Goal: Task Accomplishment & Management: Complete application form

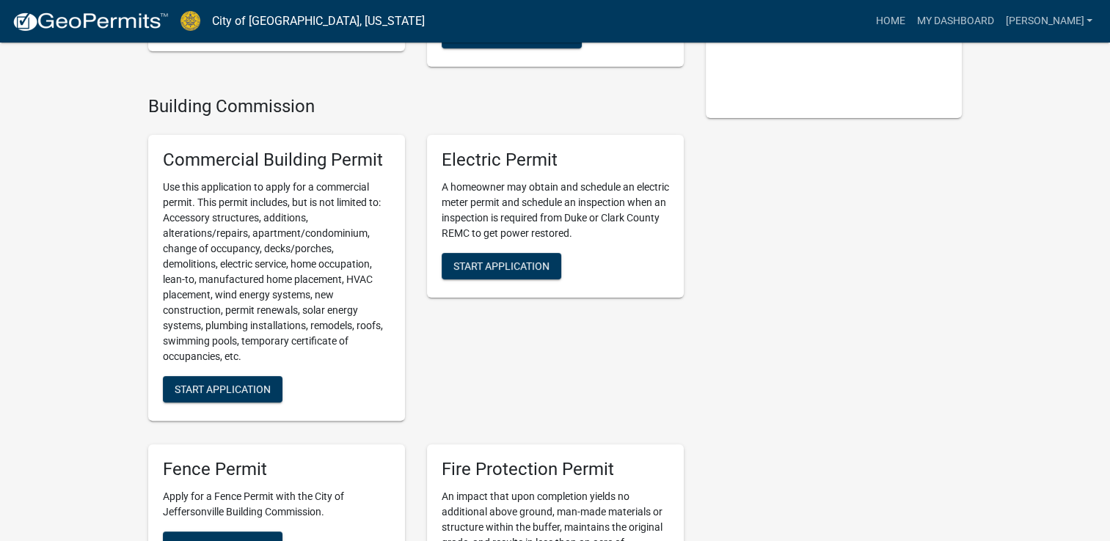
scroll to position [352, 0]
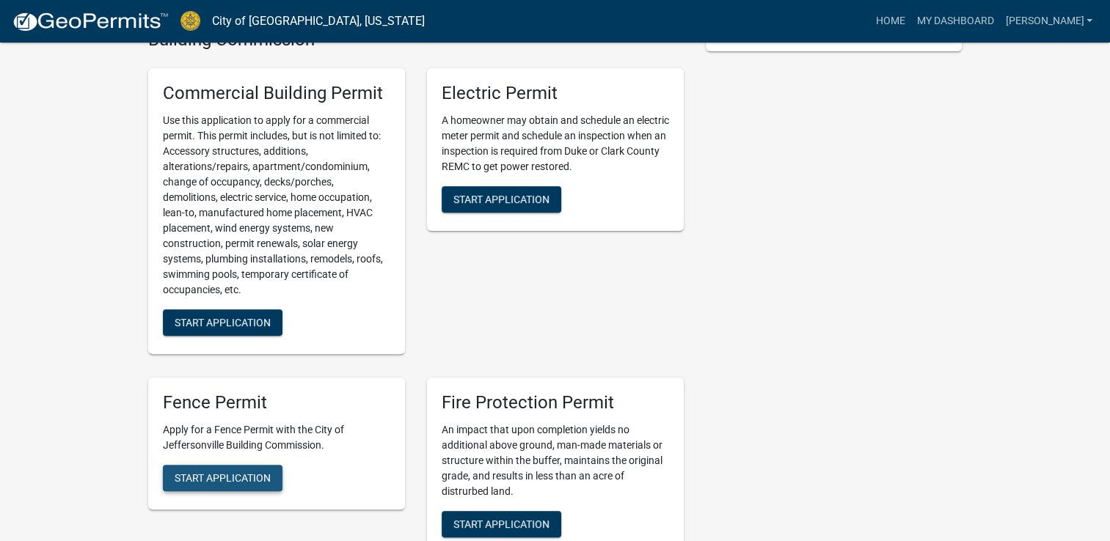
click at [246, 472] on span "Start Application" at bounding box center [223, 478] width 96 height 12
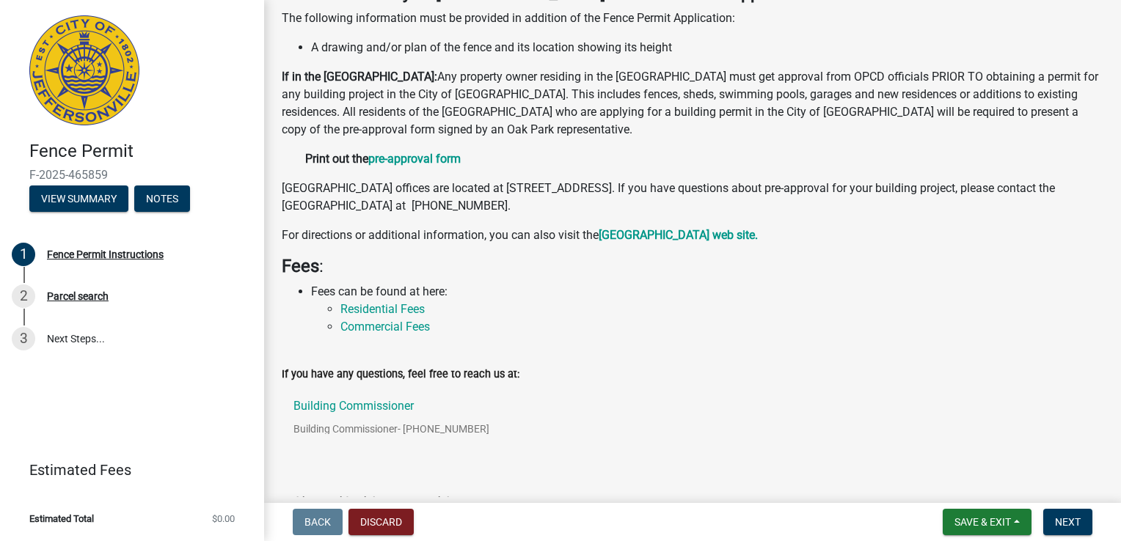
scroll to position [218, 0]
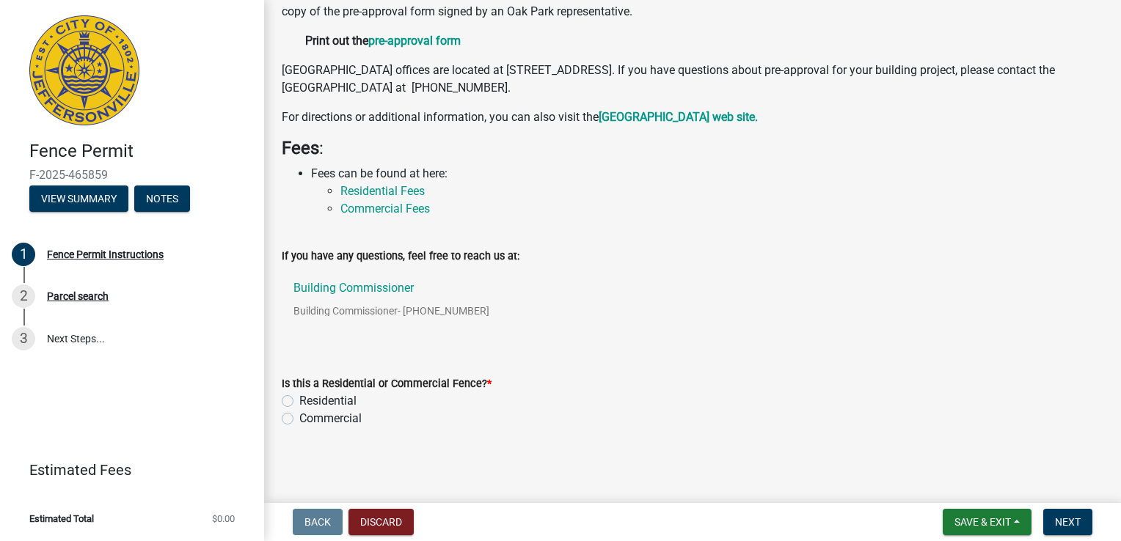
click at [299, 401] on label "Residential" at bounding box center [327, 401] width 57 height 18
click at [299, 401] on input "Residential" at bounding box center [304, 397] width 10 height 10
radio input "true"
click at [1042, 524] on form "Save & Exit Save Save & Exit Next" at bounding box center [1017, 522] width 161 height 26
click at [1061, 522] on span "Next" at bounding box center [1068, 522] width 26 height 12
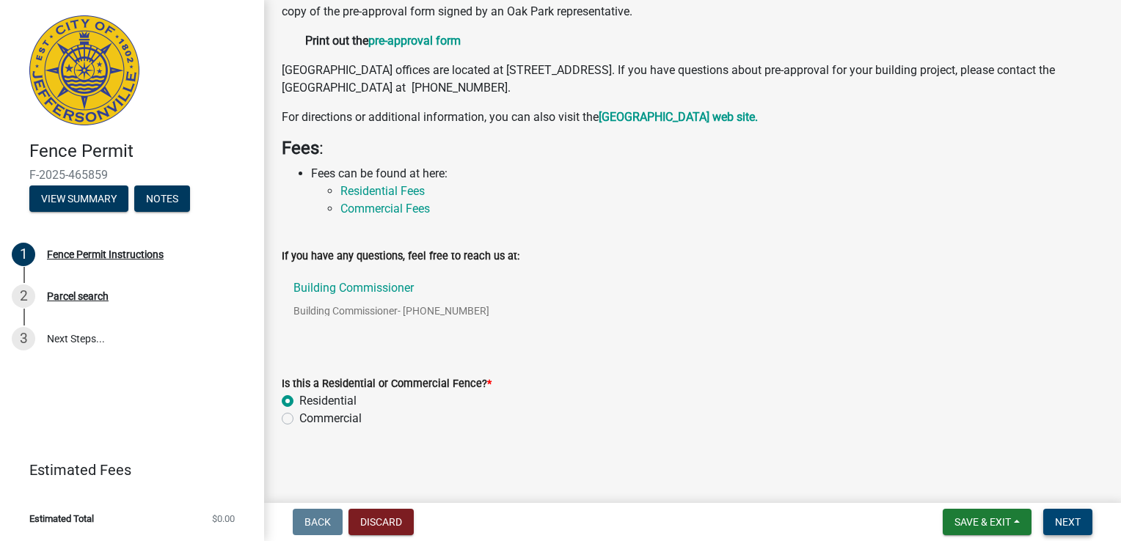
scroll to position [0, 0]
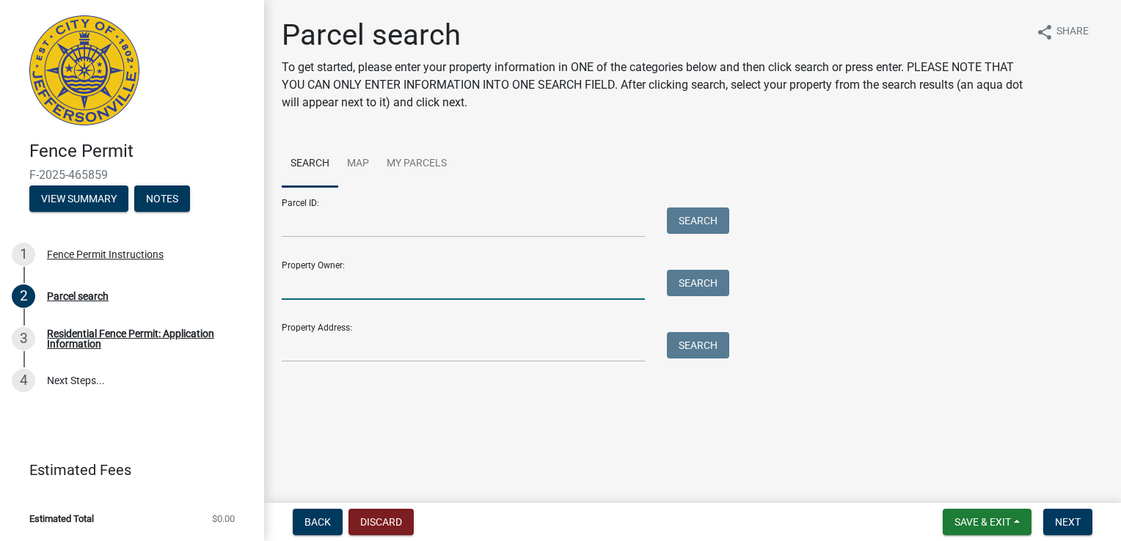
click at [404, 282] on input "Property Owner:" at bounding box center [463, 285] width 363 height 30
type input "Robyn wall"
click at [720, 291] on button "Search" at bounding box center [698, 283] width 62 height 26
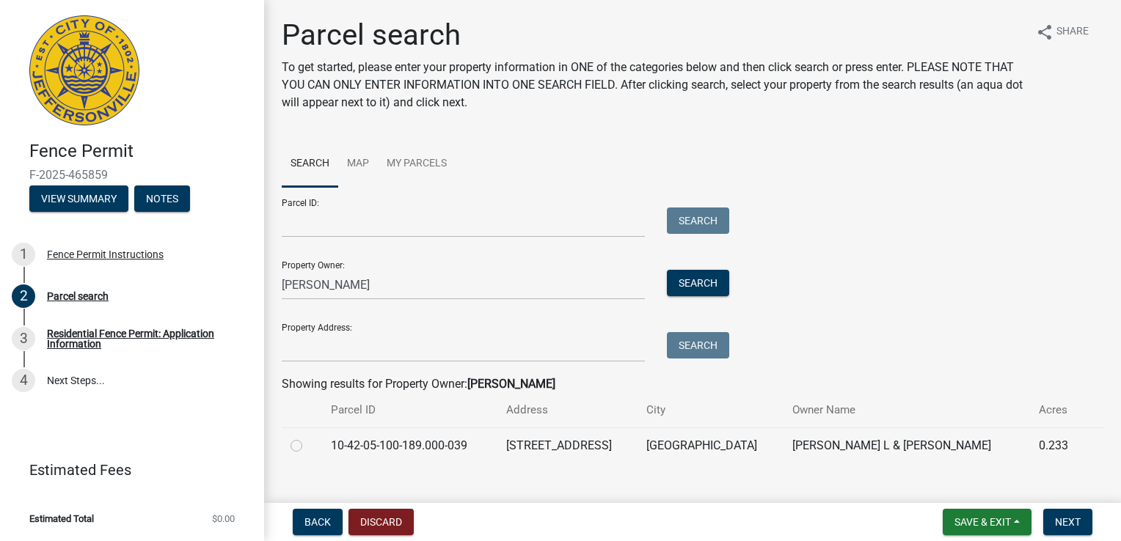
click at [308, 437] on label at bounding box center [308, 437] width 0 height 0
click at [308, 447] on input "radio" at bounding box center [313, 442] width 10 height 10
radio input "true"
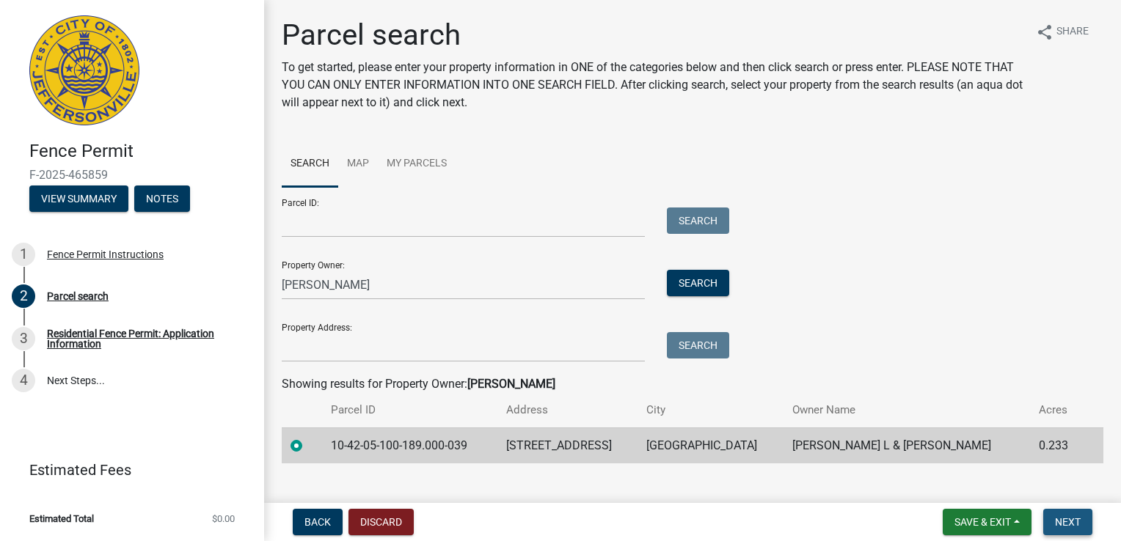
click at [1070, 519] on span "Next" at bounding box center [1068, 522] width 26 height 12
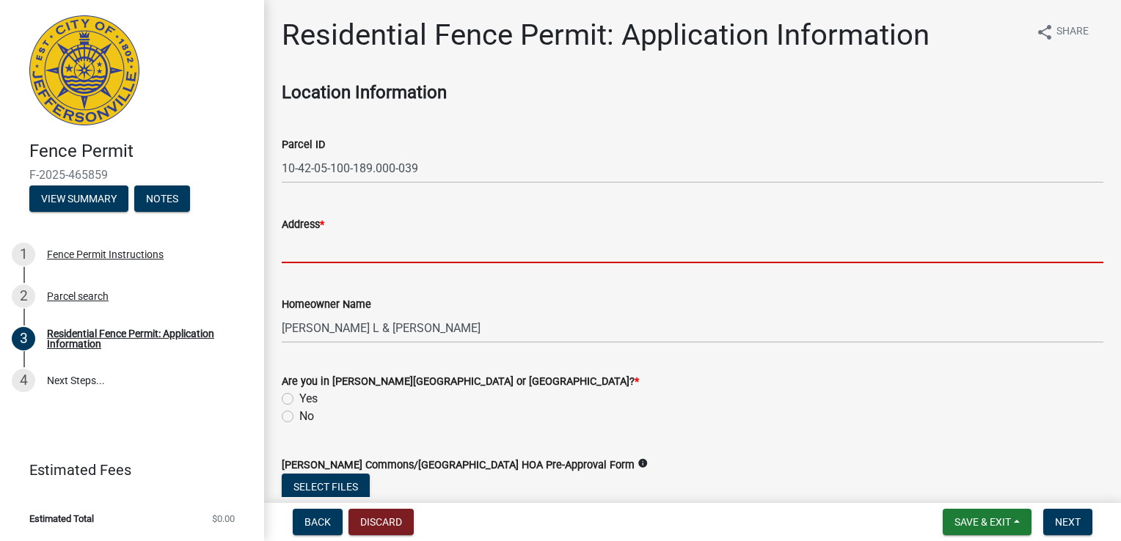
click at [1031, 249] on input "Address *" at bounding box center [693, 248] width 822 height 30
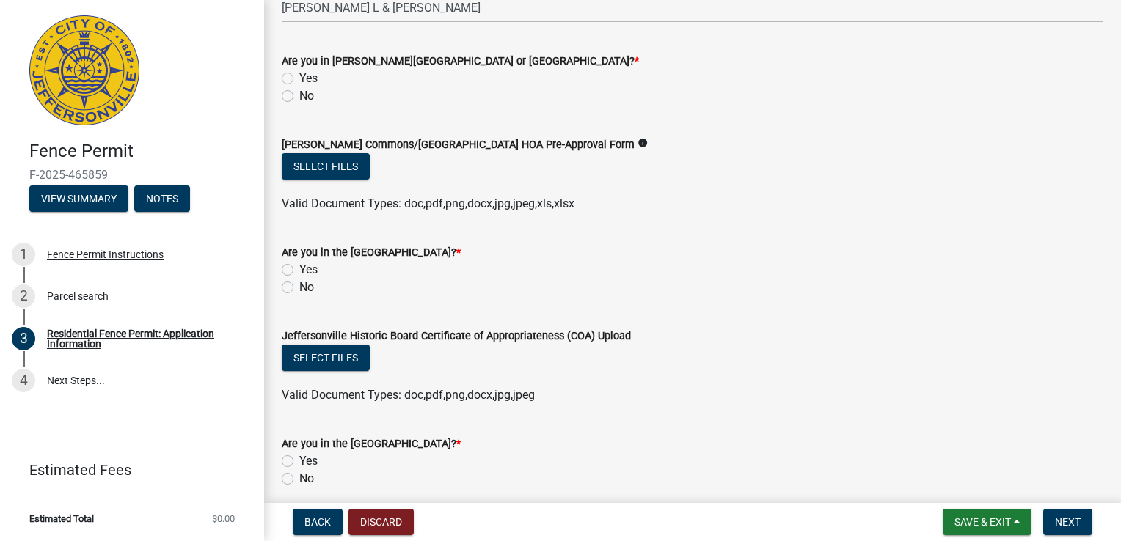
scroll to position [311, 0]
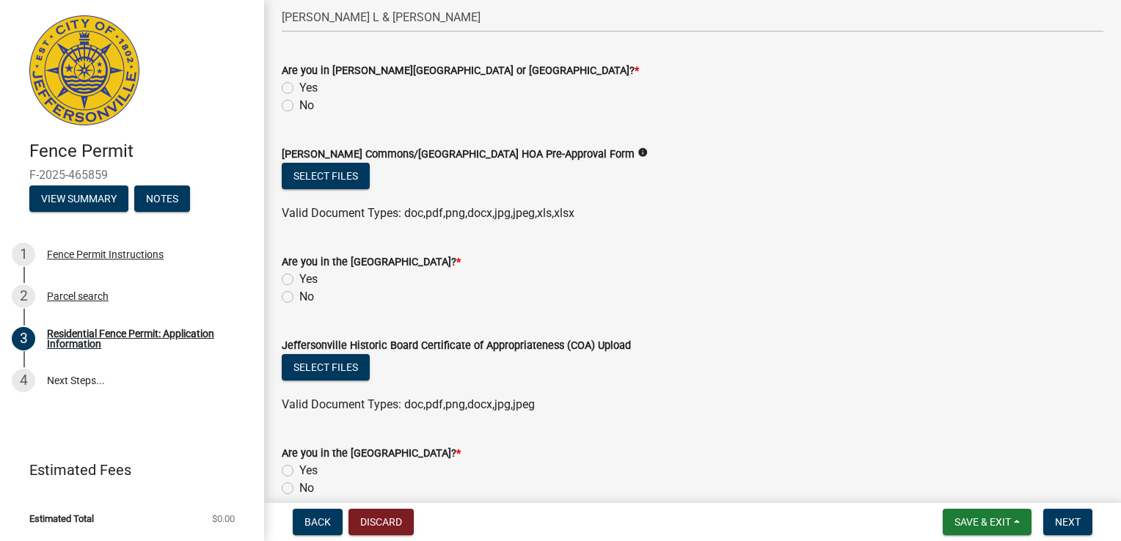
type input "[STREET_ADDRESS]"
click at [299, 107] on label "No" at bounding box center [306, 106] width 15 height 18
click at [299, 106] on input "No" at bounding box center [304, 102] width 10 height 10
radio input "true"
click at [299, 295] on label "No" at bounding box center [306, 297] width 15 height 18
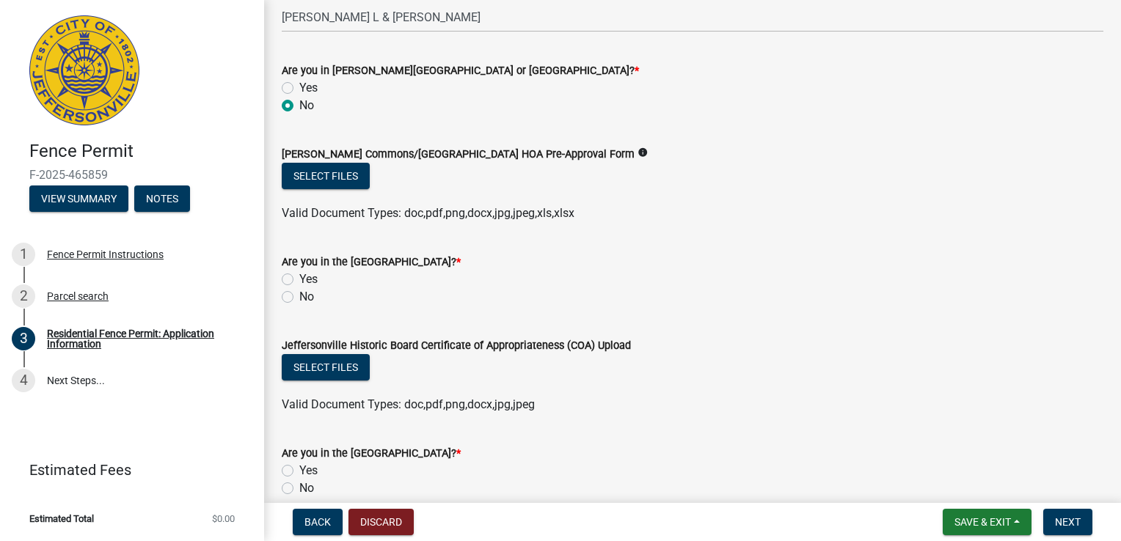
click at [299, 295] on input "No" at bounding box center [304, 293] width 10 height 10
radio input "true"
click at [299, 491] on label "No" at bounding box center [306, 489] width 15 height 18
click at [299, 489] on input "No" at bounding box center [304, 485] width 10 height 10
radio input "true"
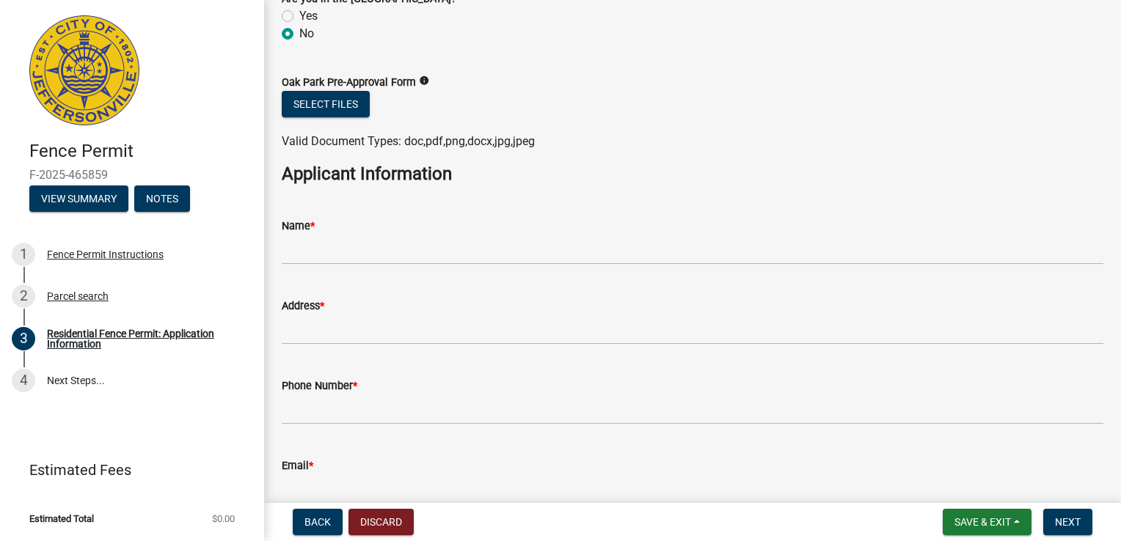
scroll to position [770, 0]
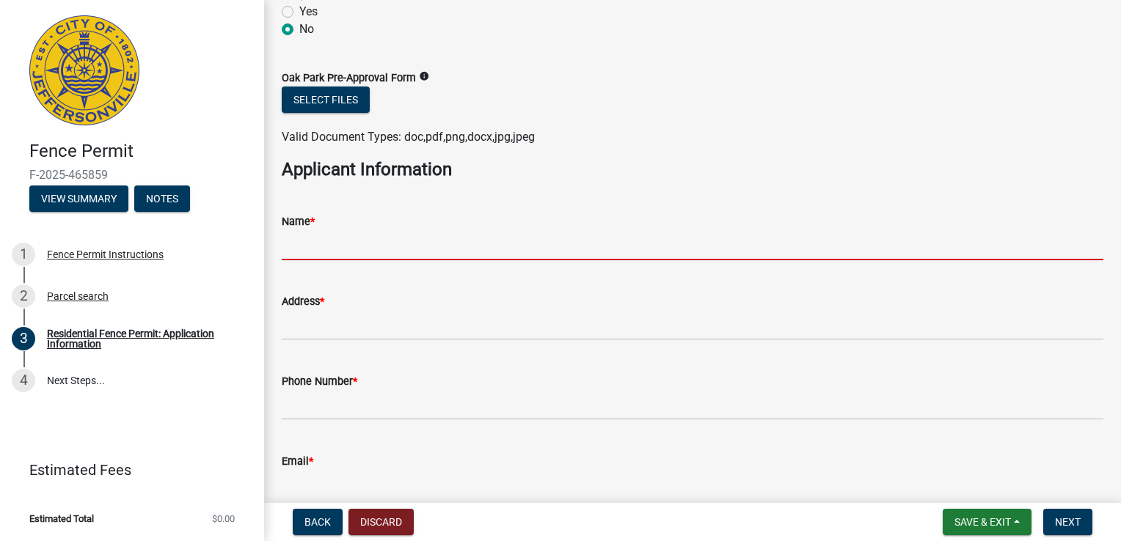
click at [643, 246] on input "Name *" at bounding box center [693, 245] width 822 height 30
type input "[PERSON_NAME] Fence"
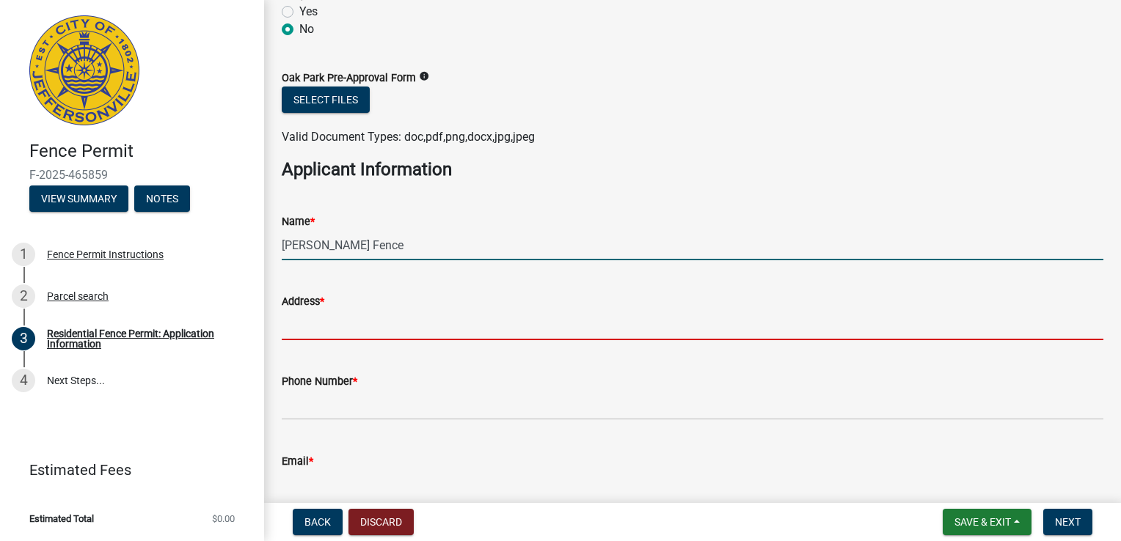
type input "7219 [GEOGRAPHIC_DATA]"
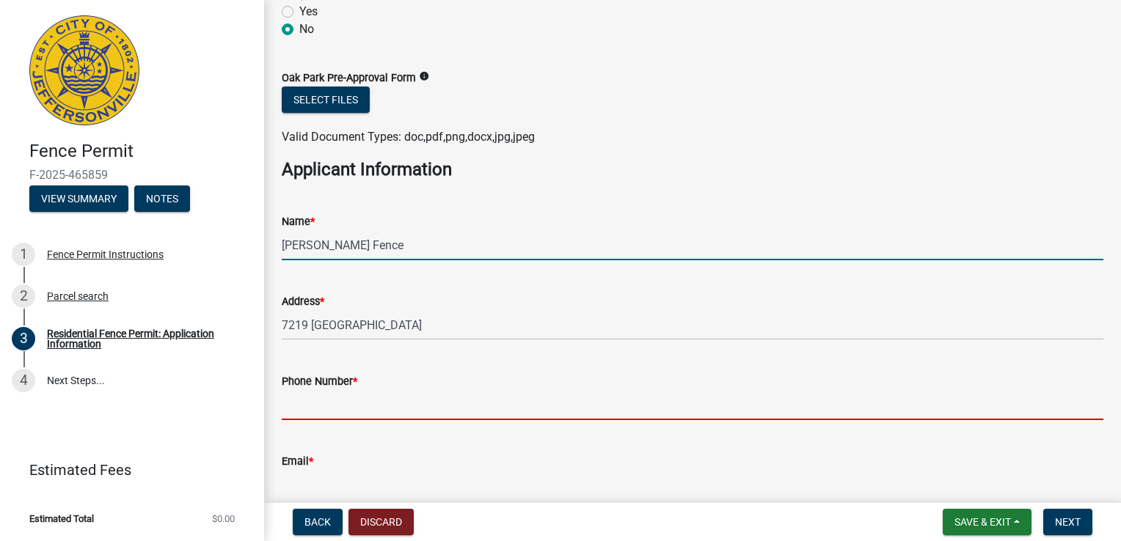
type input "[PHONE_NUMBER]"
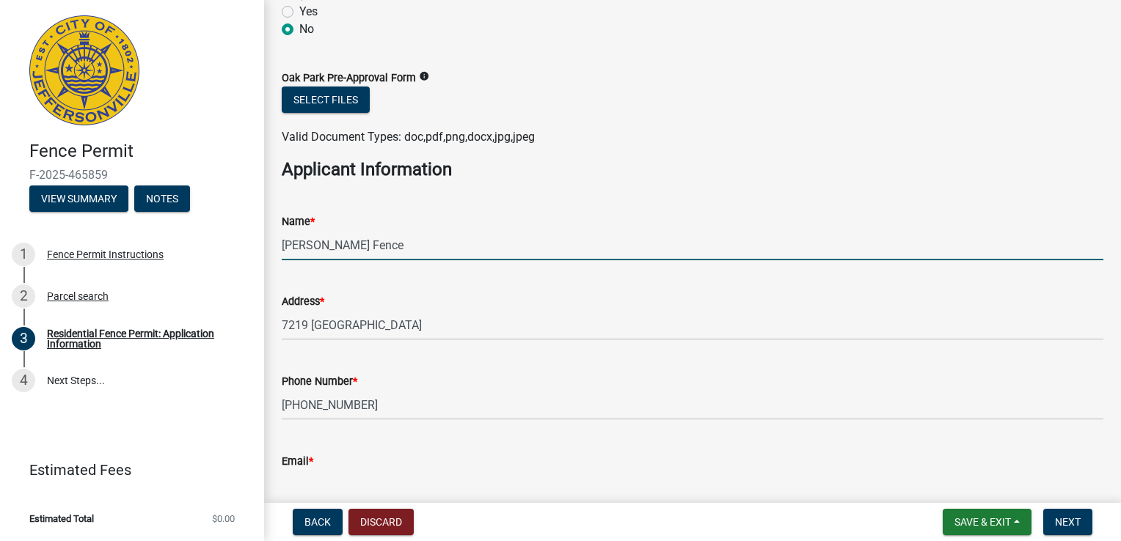
type input "[EMAIL_ADDRESS][DOMAIN_NAME]"
type input "vinyl"
type input "6ft"
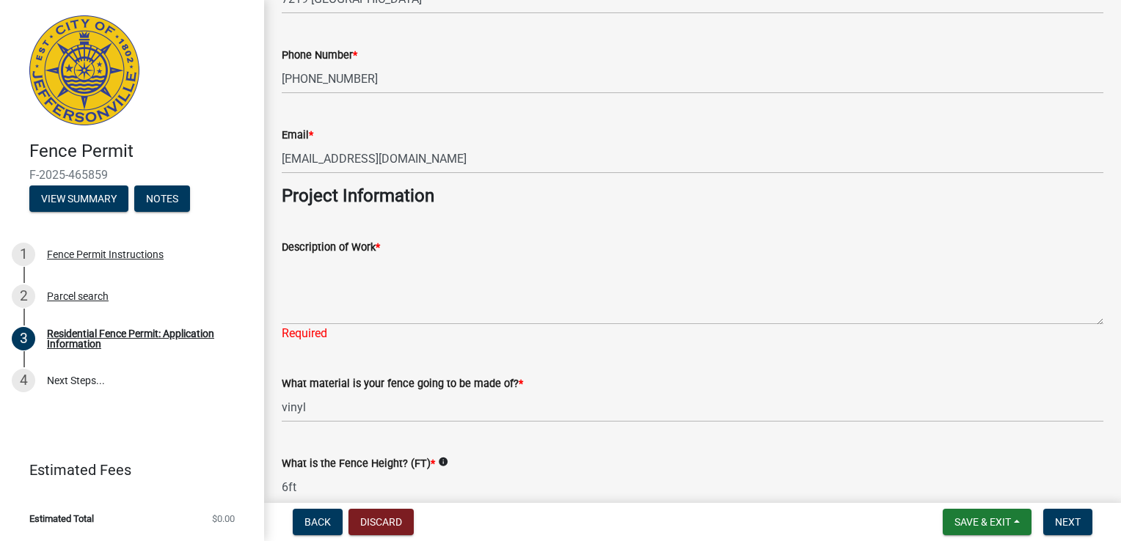
scroll to position [1099, 0]
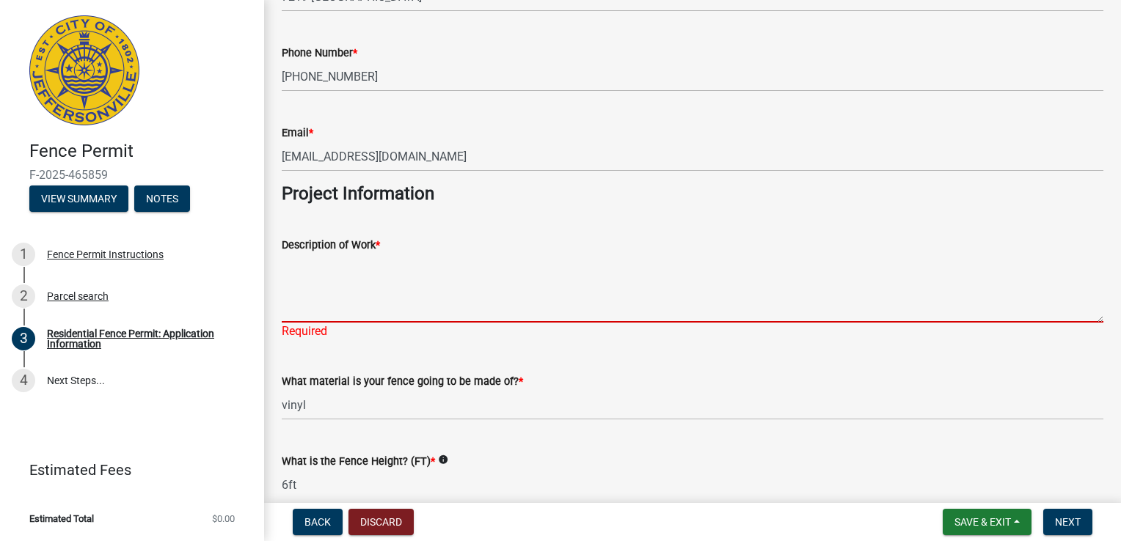
click at [604, 299] on textarea "Description of Work *" at bounding box center [693, 288] width 822 height 69
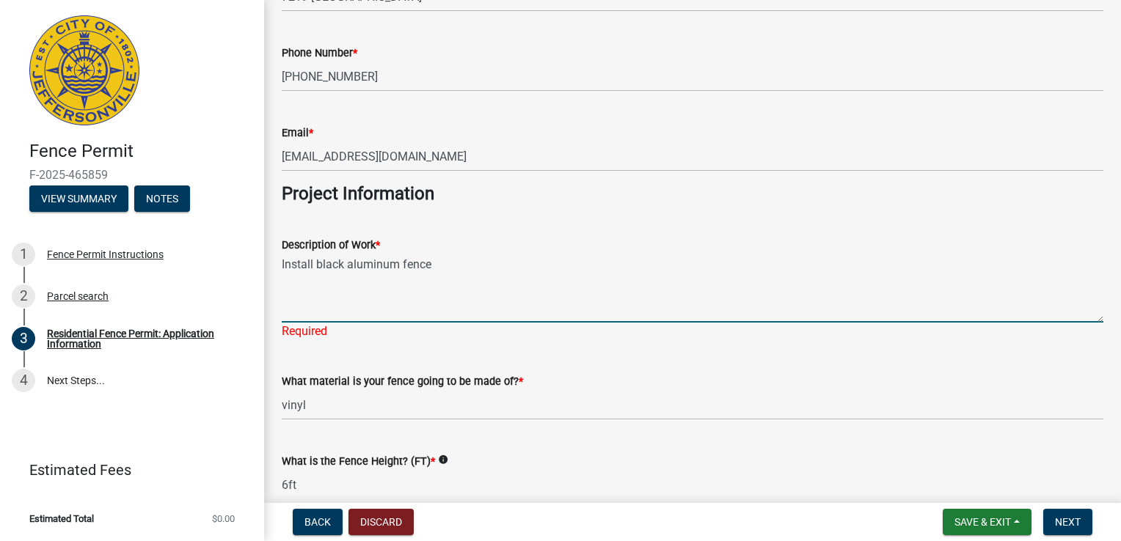
type textarea "Install black aluminum fence"
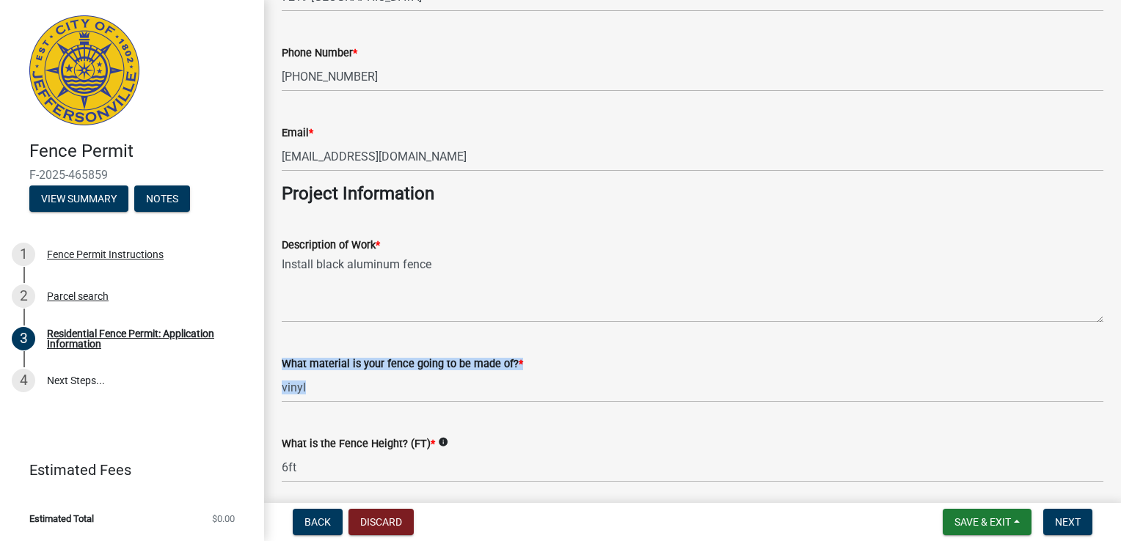
drag, startPoint x: 533, startPoint y: 414, endPoint x: 312, endPoint y: 373, distance: 224.6
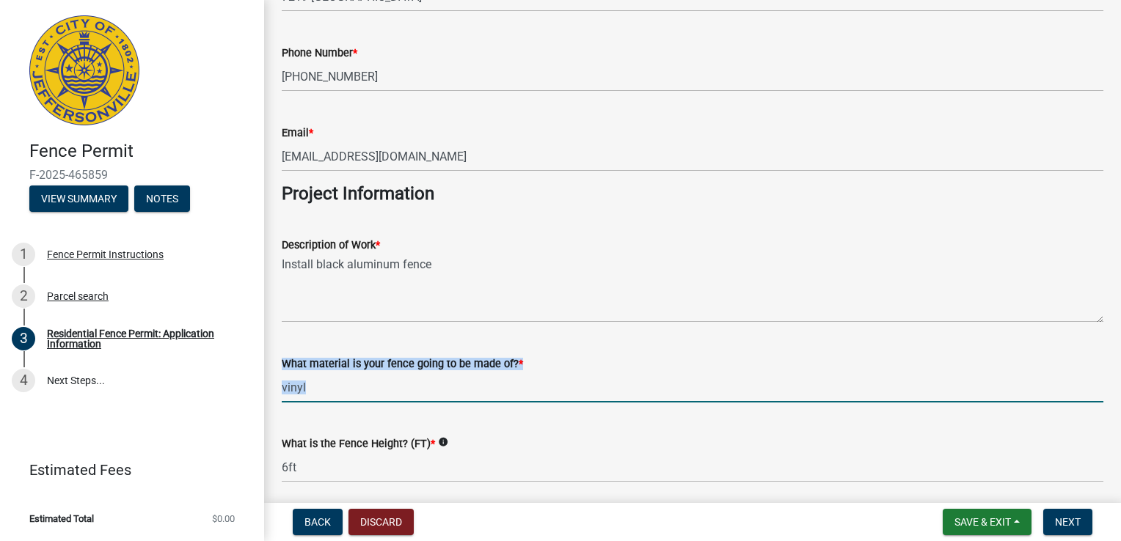
click at [364, 387] on input "vinyl" at bounding box center [693, 388] width 822 height 30
type input "v"
type input "b"
type input "aluminum"
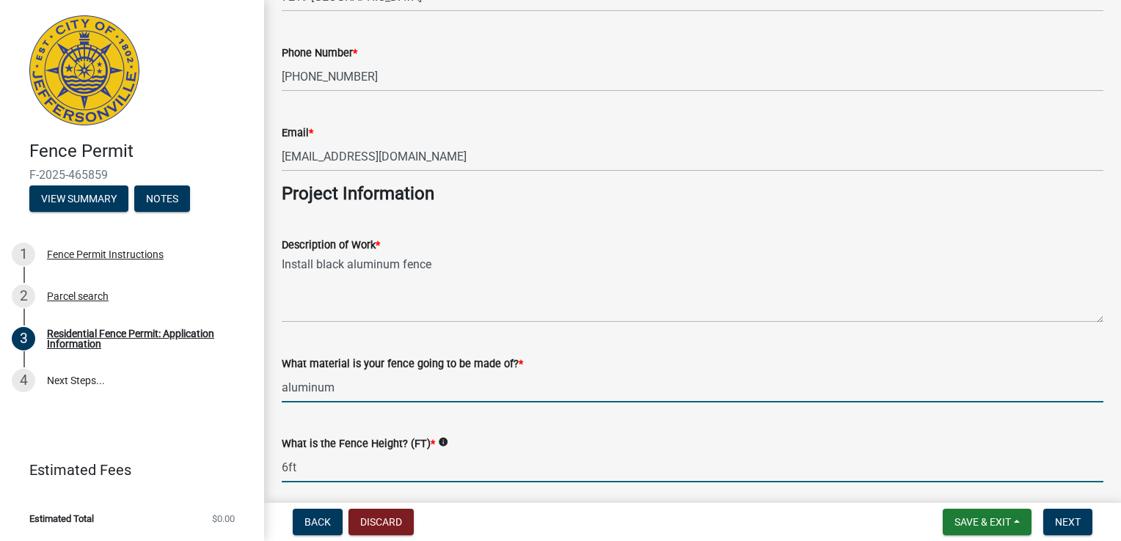
click at [349, 465] on input "6ft" at bounding box center [693, 468] width 822 height 30
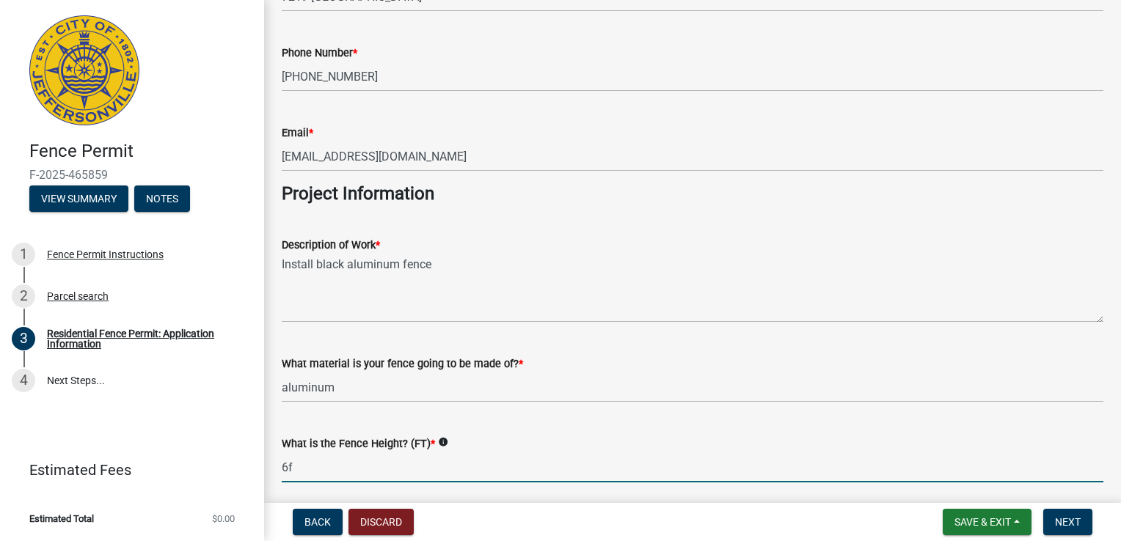
type input "6"
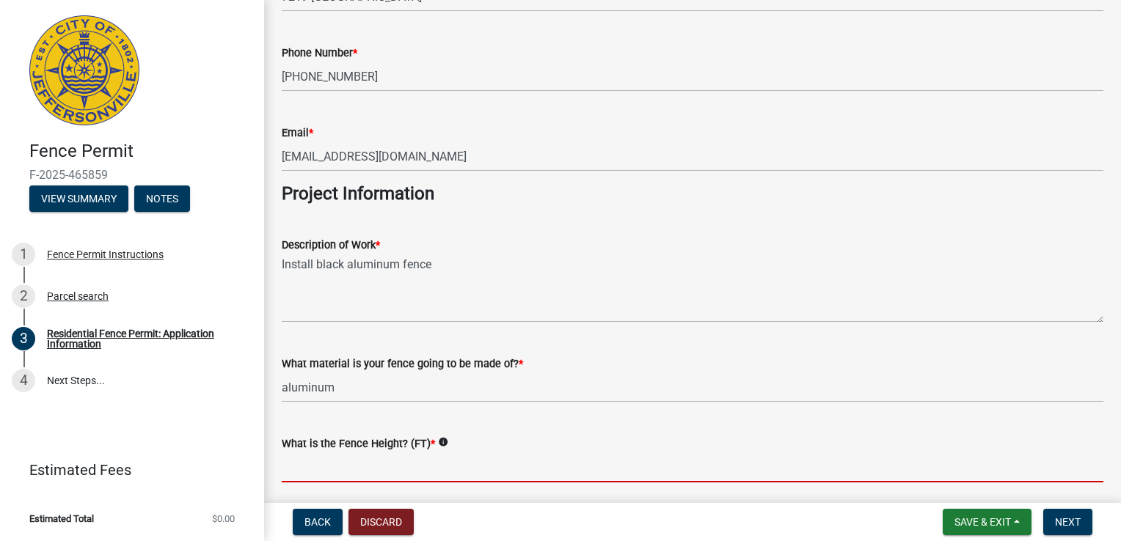
type input "5"
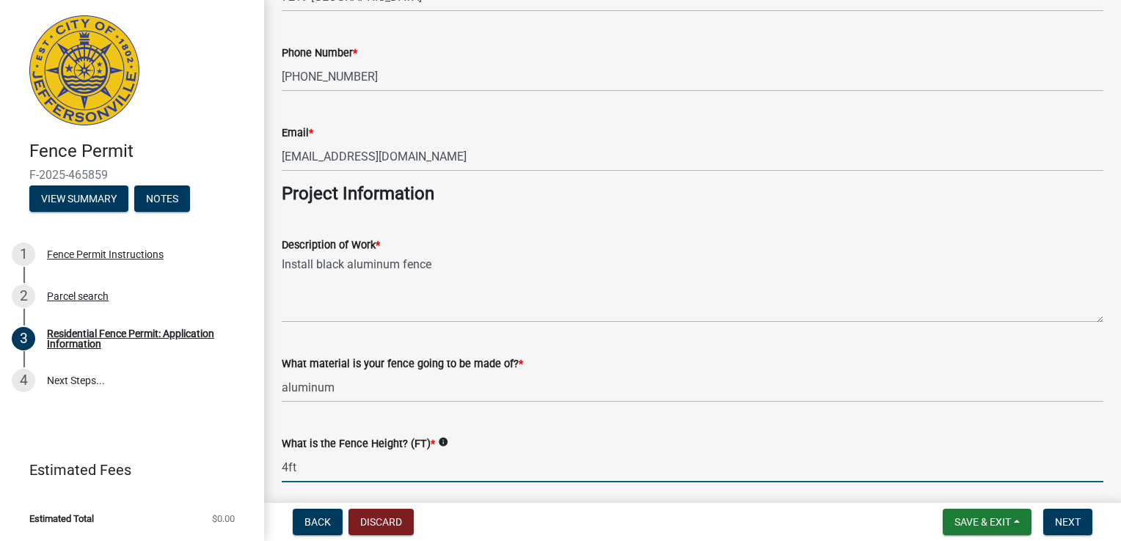
scroll to position [1320, 0]
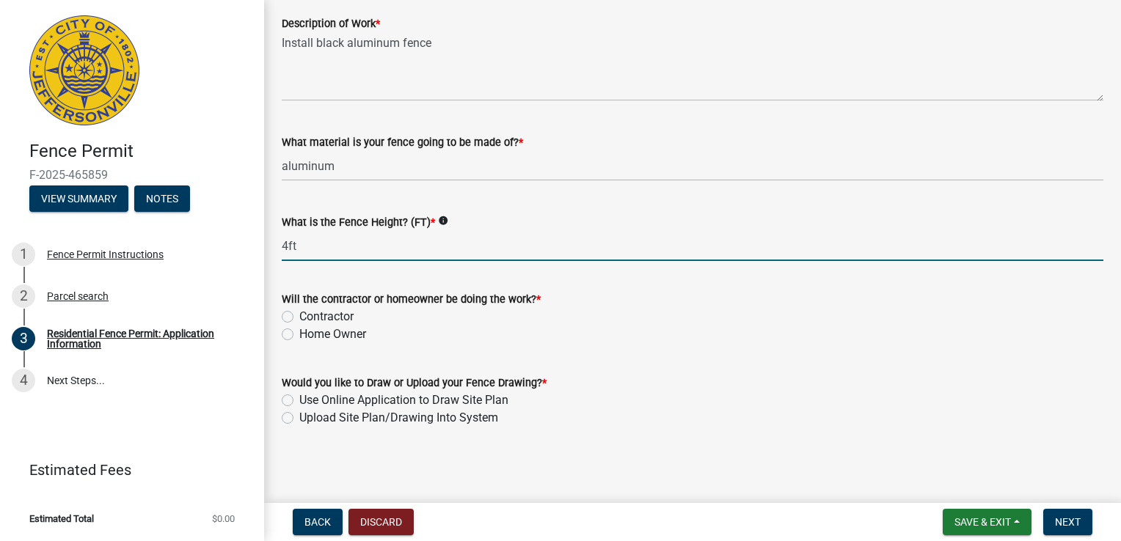
type input "4ft"
click at [299, 316] on label "Contractor" at bounding box center [326, 317] width 54 height 18
click at [299, 316] on input "Contractor" at bounding box center [304, 313] width 10 height 10
radio input "true"
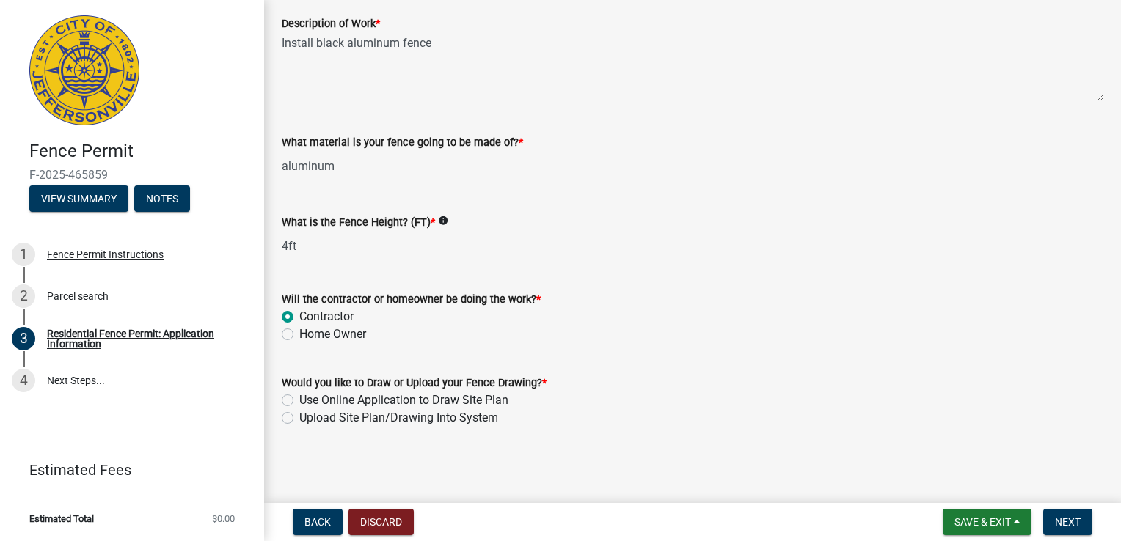
click at [299, 401] on label "Use Online Application to Draw Site Plan" at bounding box center [403, 401] width 209 height 18
click at [299, 401] on input "Use Online Application to Draw Site Plan" at bounding box center [304, 397] width 10 height 10
radio input "true"
click at [1081, 525] on button "Next" at bounding box center [1067, 522] width 49 height 26
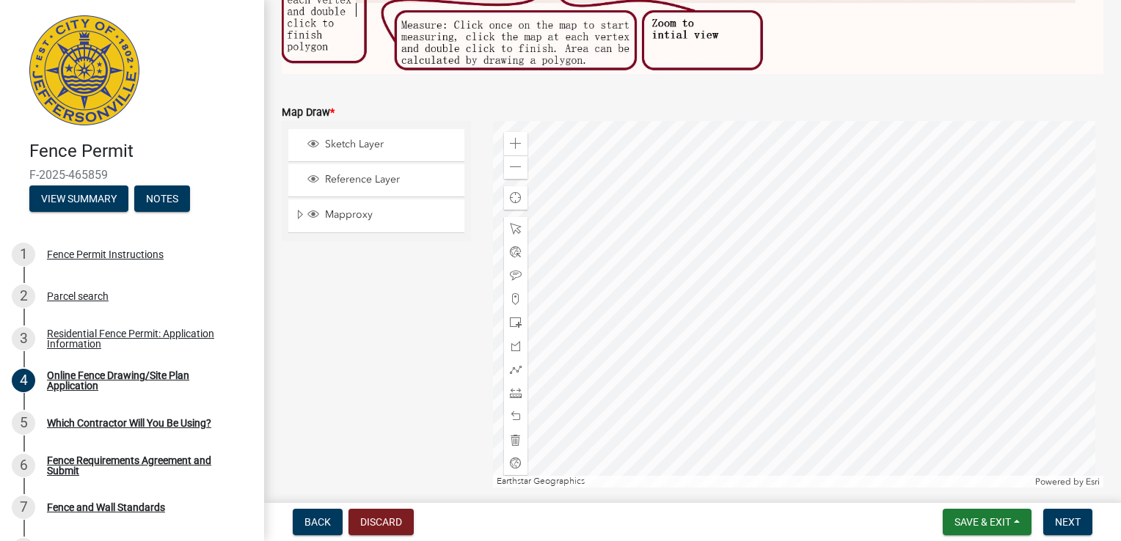
scroll to position [486, 0]
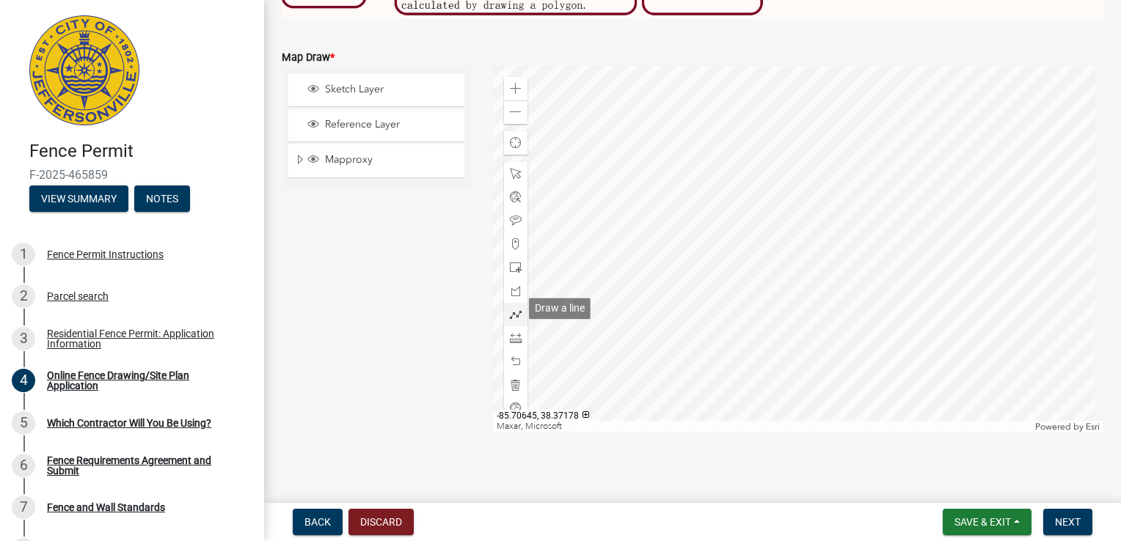
click at [512, 309] on span at bounding box center [516, 315] width 12 height 12
click at [766, 240] on div at bounding box center [798, 249] width 611 height 367
click at [748, 280] on div at bounding box center [798, 249] width 611 height 367
click at [791, 298] on div at bounding box center [798, 249] width 611 height 367
click at [813, 254] on div at bounding box center [798, 249] width 611 height 367
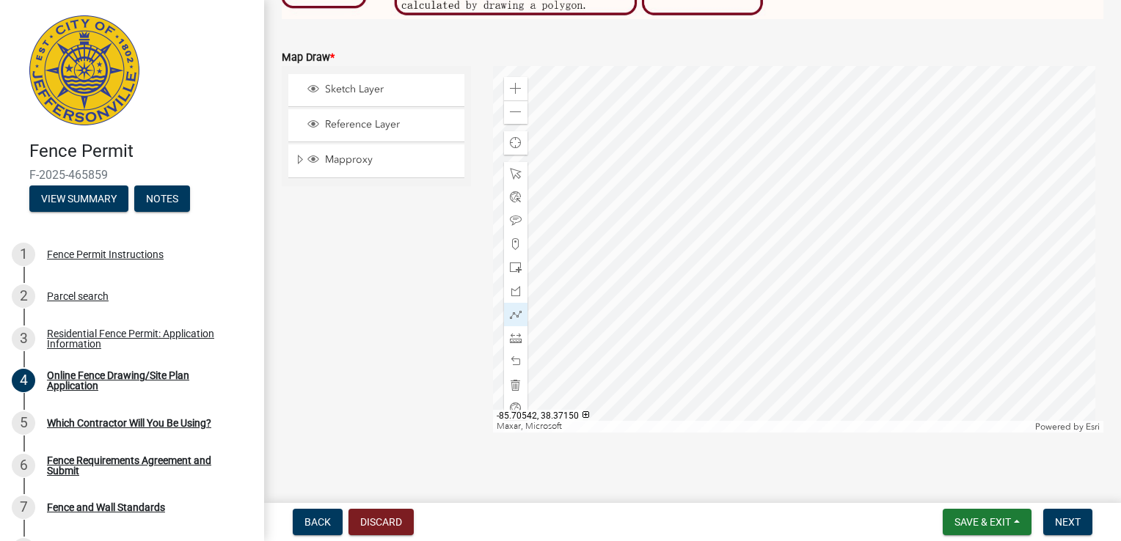
click at [813, 254] on div at bounding box center [798, 249] width 611 height 367
click at [813, 255] on div at bounding box center [798, 249] width 611 height 367
click at [1081, 520] on button "Next" at bounding box center [1067, 522] width 49 height 26
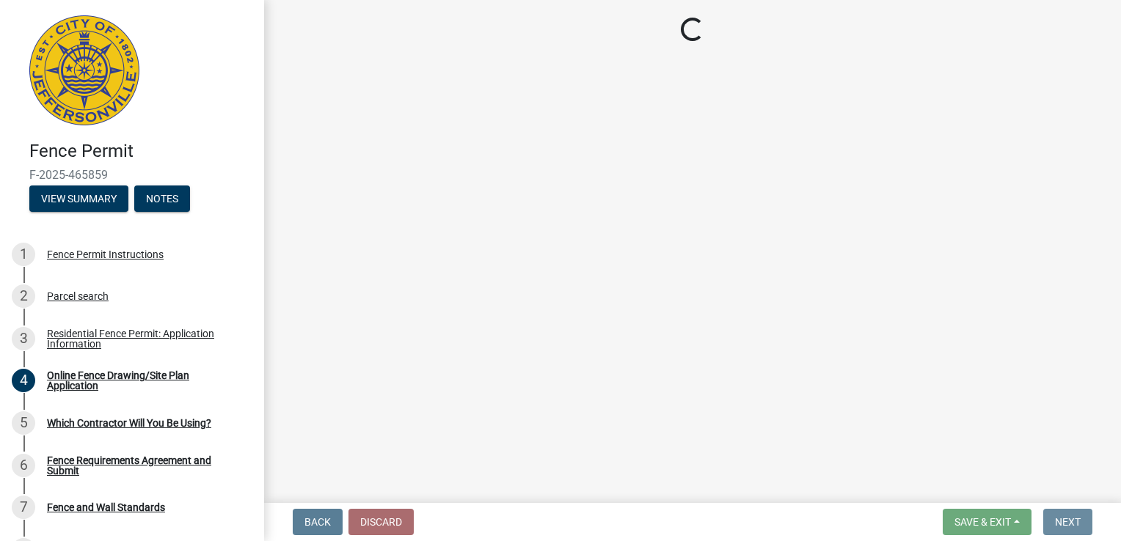
scroll to position [0, 0]
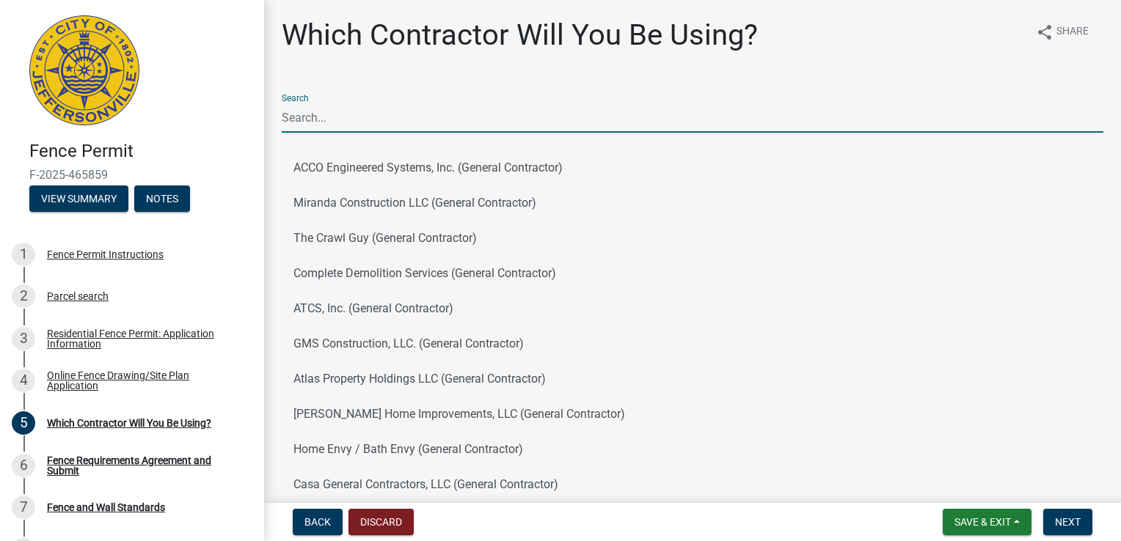
click at [565, 116] on input "Search" at bounding box center [693, 118] width 822 height 30
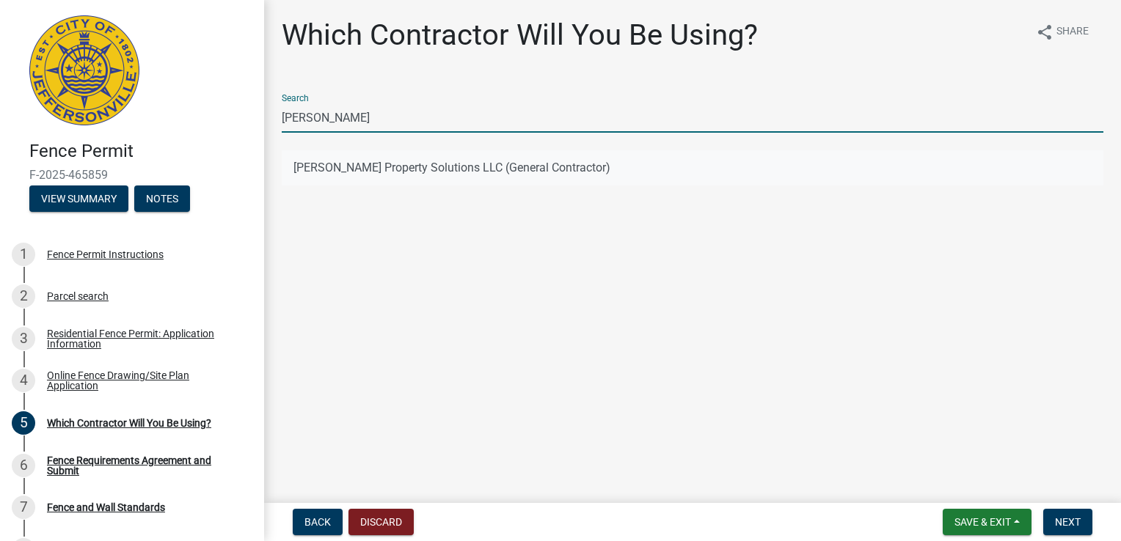
type input "Mattingly"
click at [574, 172] on button "Mattingly Property Solutions LLC (General Contractor)" at bounding box center [693, 167] width 822 height 35
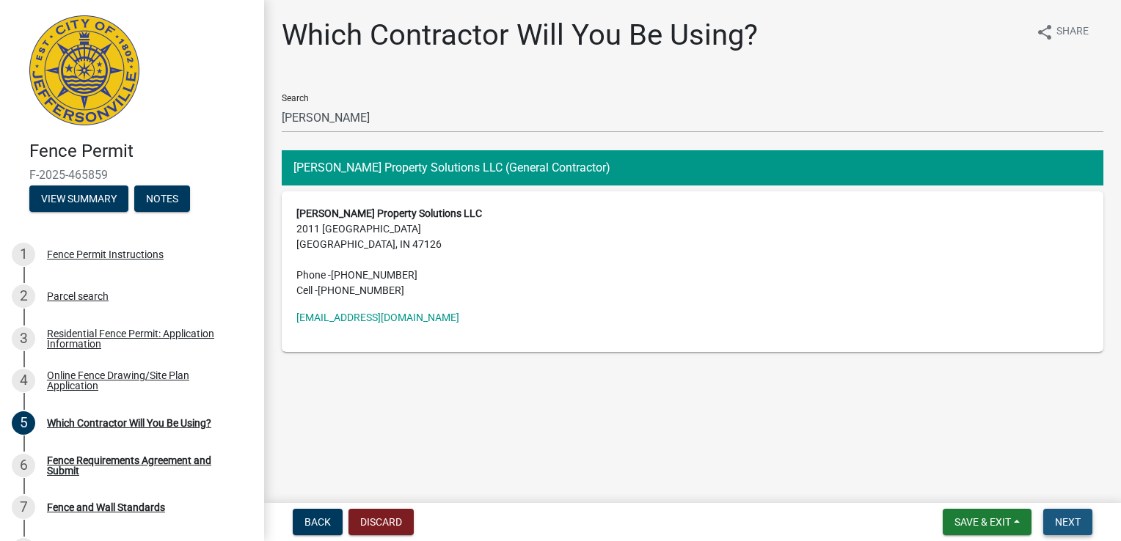
click at [1069, 516] on span "Next" at bounding box center [1068, 522] width 26 height 12
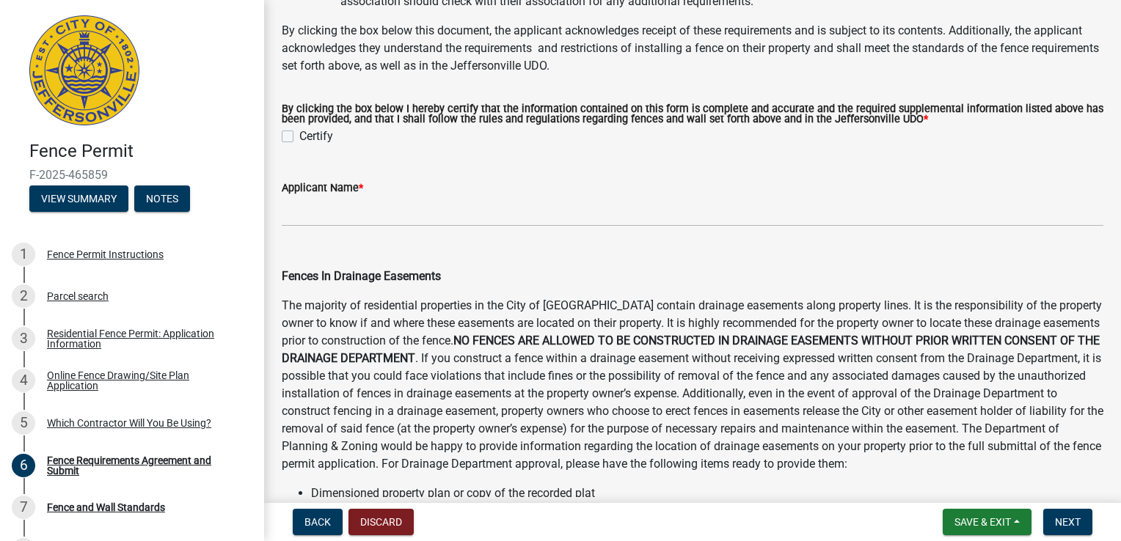
scroll to position [538, 0]
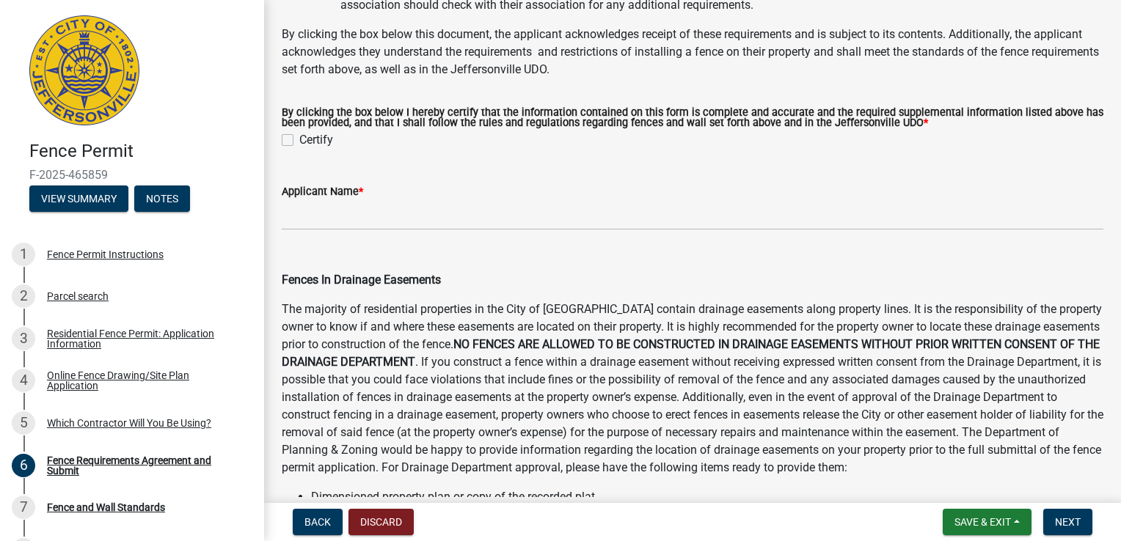
click at [299, 140] on label "Certify" at bounding box center [316, 140] width 34 height 18
click at [299, 140] on input "Certify" at bounding box center [304, 136] width 10 height 10
checkbox input "true"
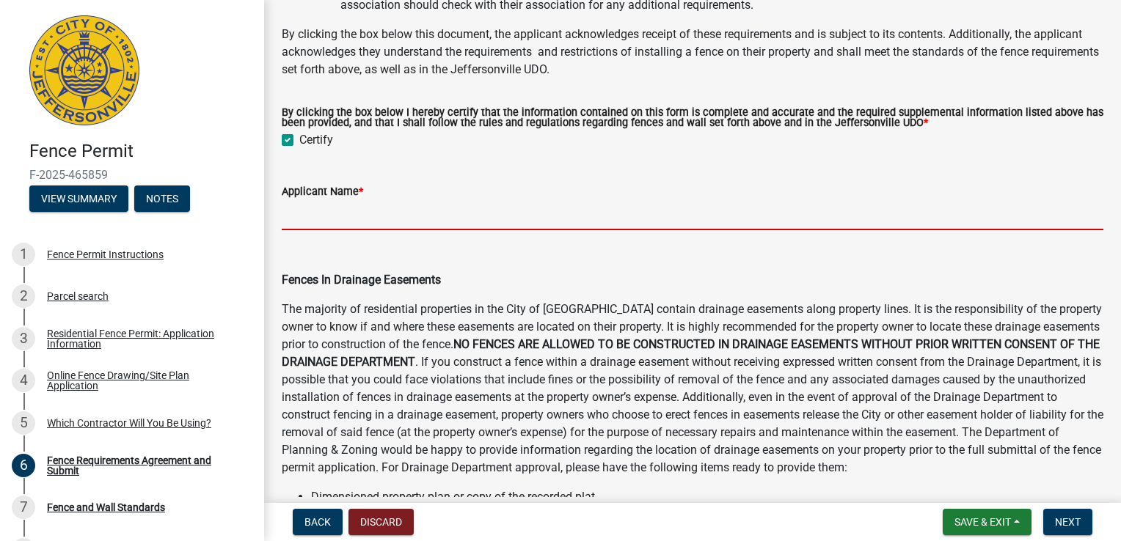
click at [359, 217] on input "Applicant Name *" at bounding box center [693, 215] width 822 height 30
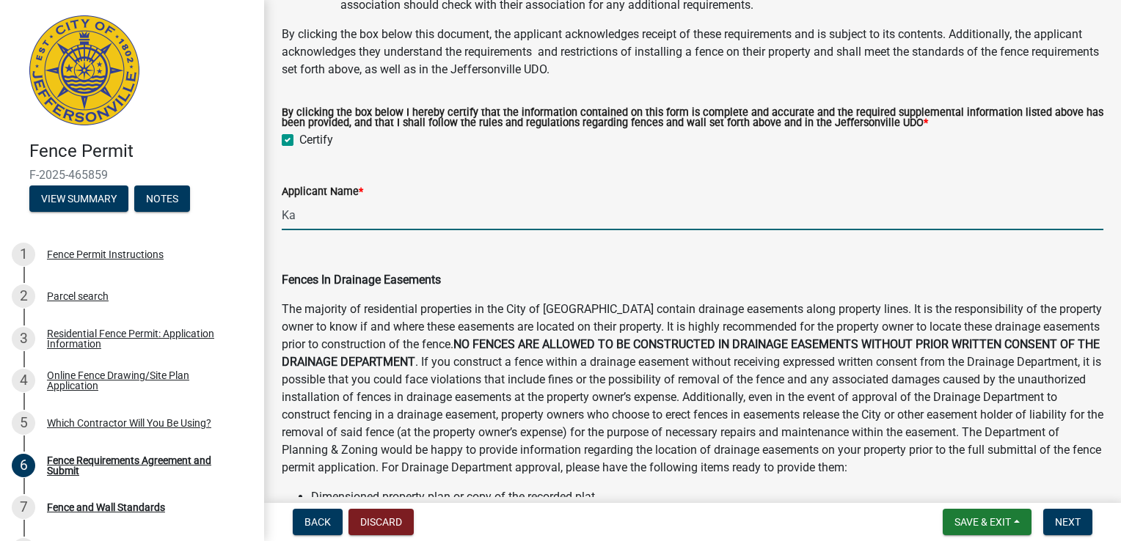
type input "[PERSON_NAME]"
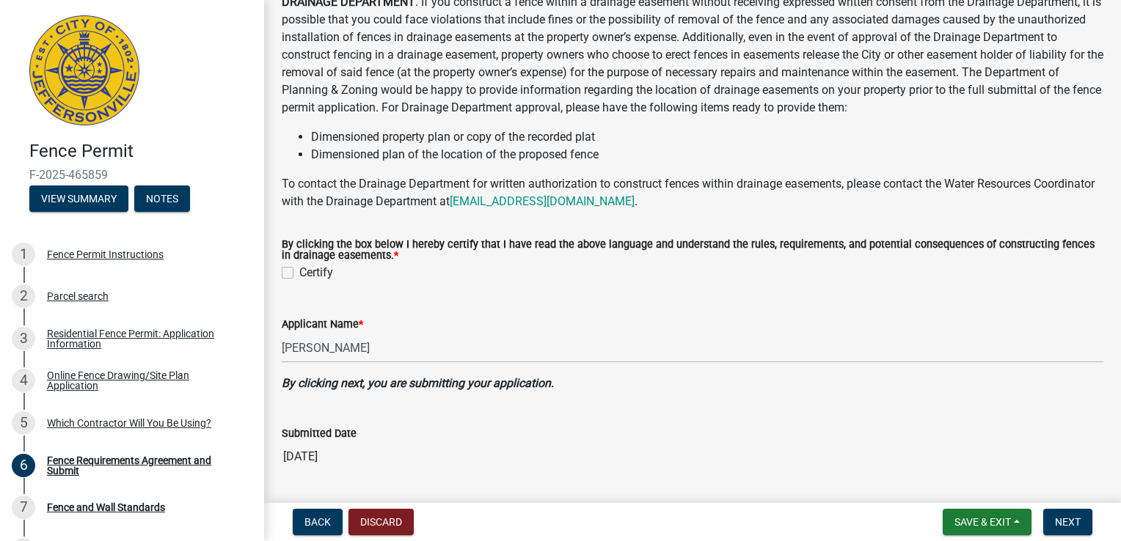
scroll to position [941, 0]
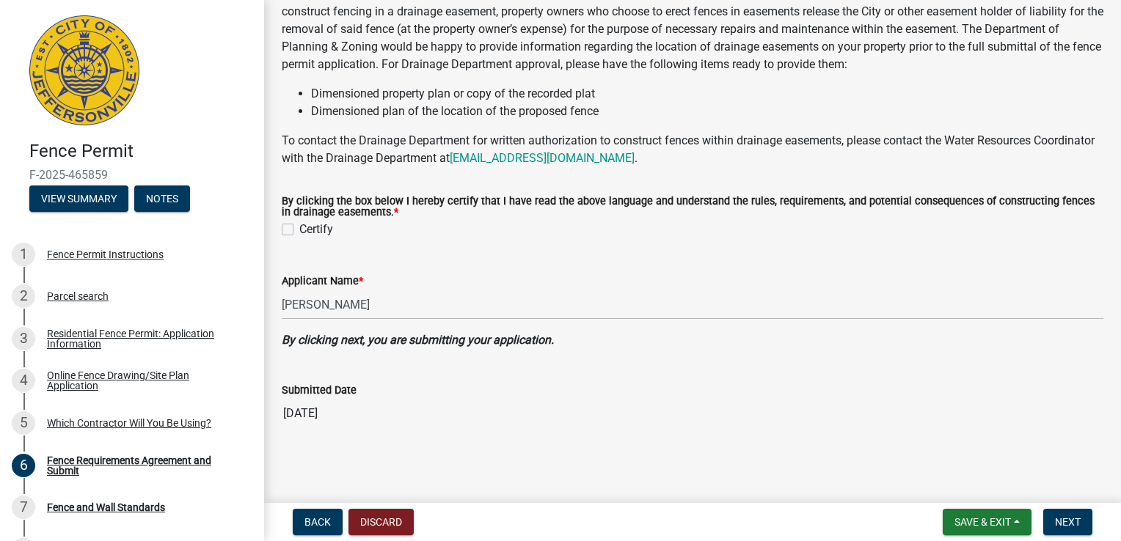
click at [299, 234] on label "Certify" at bounding box center [316, 230] width 34 height 18
click at [299, 230] on input "Certify" at bounding box center [304, 226] width 10 height 10
checkbox input "true"
click at [1062, 533] on button "Next" at bounding box center [1067, 522] width 49 height 26
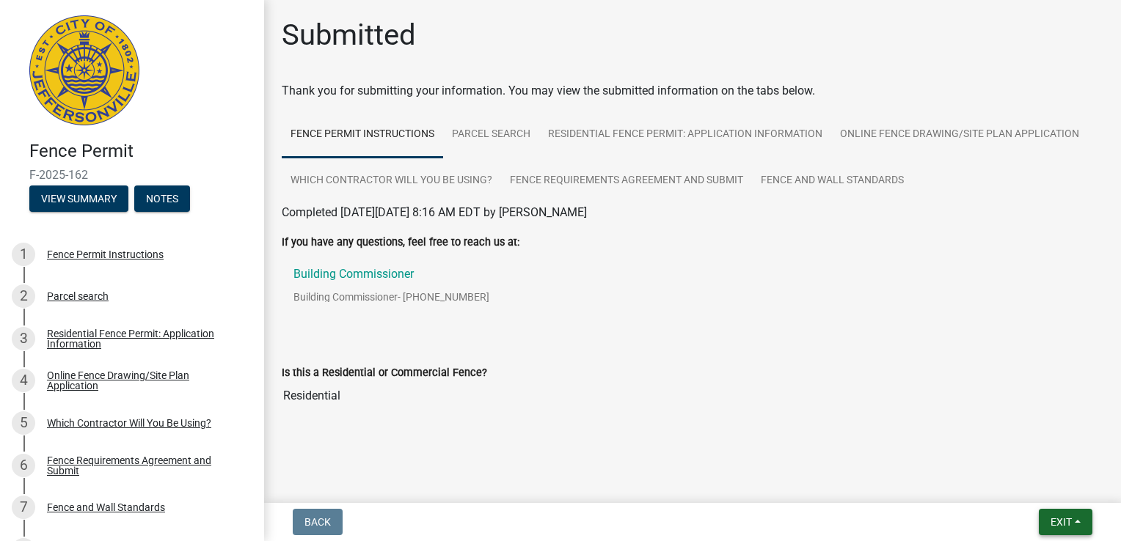
click at [1056, 522] on span "Exit" at bounding box center [1060, 522] width 21 height 12
click at [1029, 486] on button "Save & Exit" at bounding box center [1034, 484] width 117 height 35
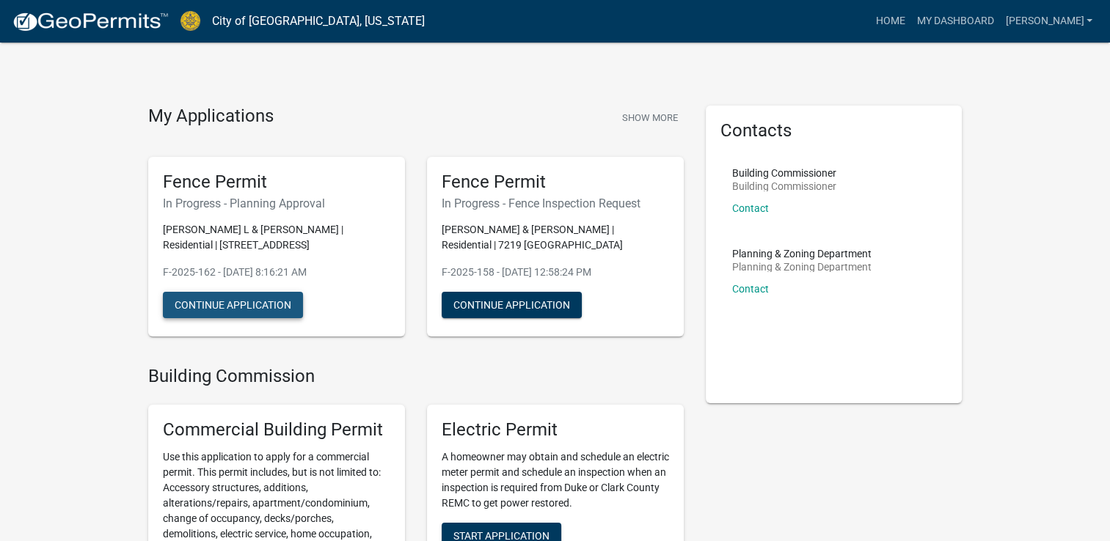
click at [256, 299] on button "Continue Application" at bounding box center [233, 305] width 140 height 26
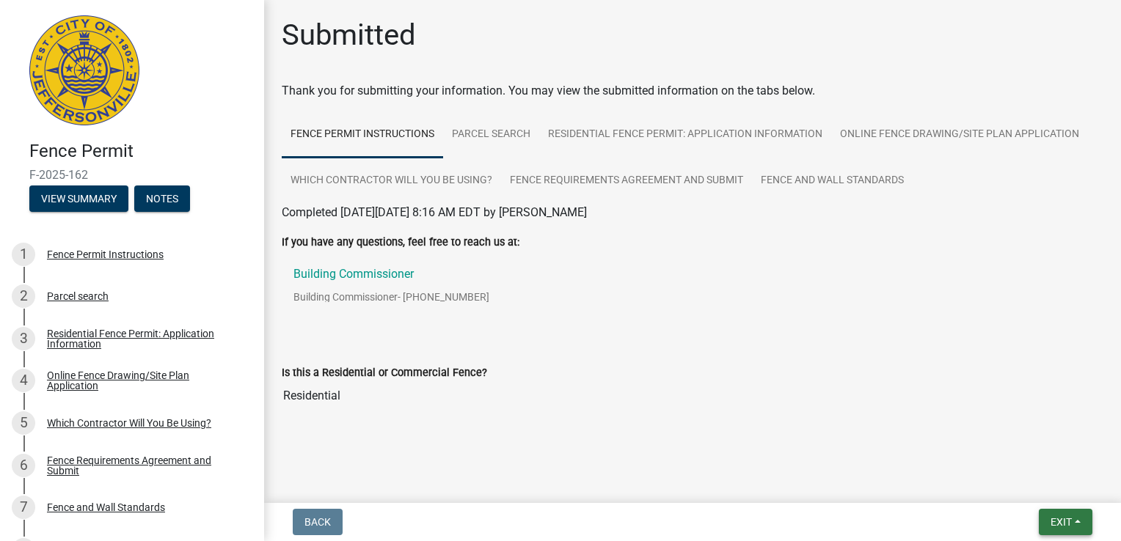
click at [1056, 521] on span "Exit" at bounding box center [1060, 522] width 21 height 12
click at [1017, 480] on button "Save & Exit" at bounding box center [1034, 484] width 117 height 35
